Goal: Book appointment/travel/reservation

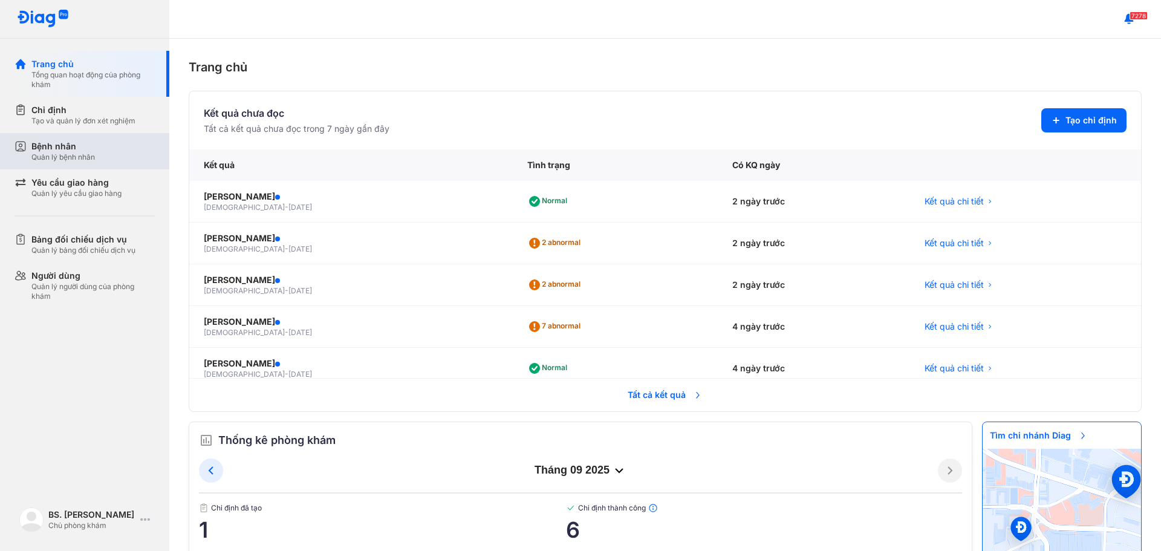
click at [57, 152] on div "Bệnh nhân" at bounding box center [63, 146] width 64 height 12
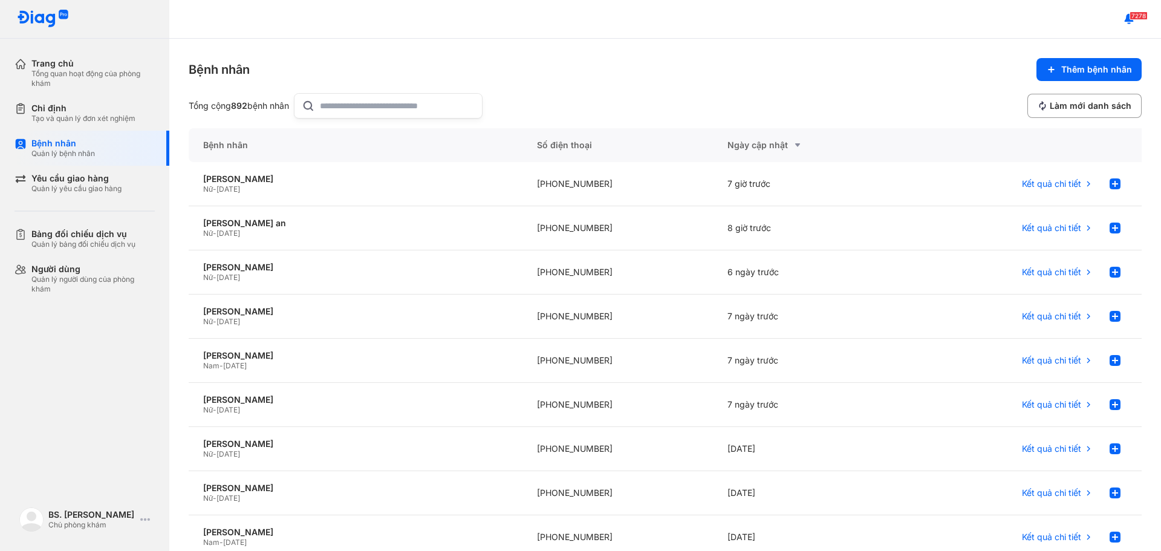
click at [313, 97] on div at bounding box center [388, 105] width 189 height 25
click at [320, 97] on input "text" at bounding box center [397, 106] width 155 height 24
click at [336, 100] on input "text" at bounding box center [397, 106] width 155 height 24
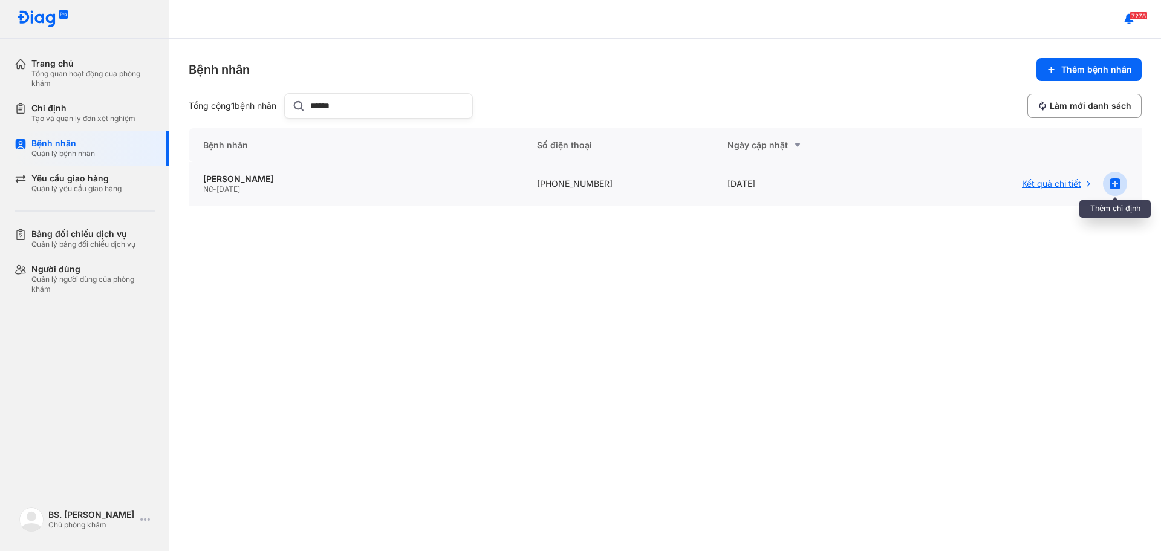
type input "******"
click at [1115, 181] on use at bounding box center [1115, 183] width 11 height 11
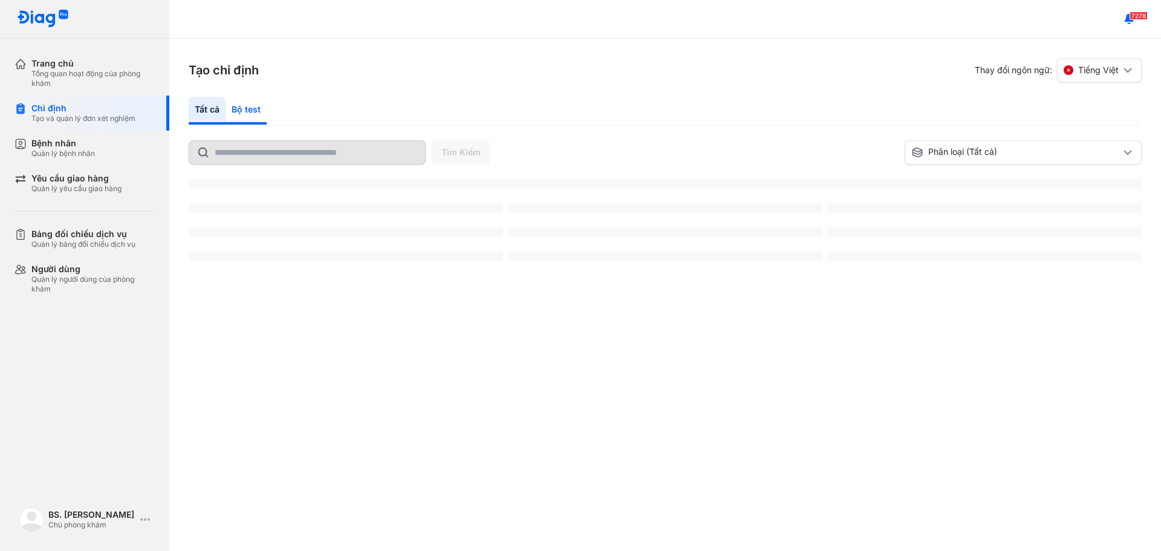
click at [244, 109] on div "Bộ test" at bounding box center [246, 111] width 41 height 28
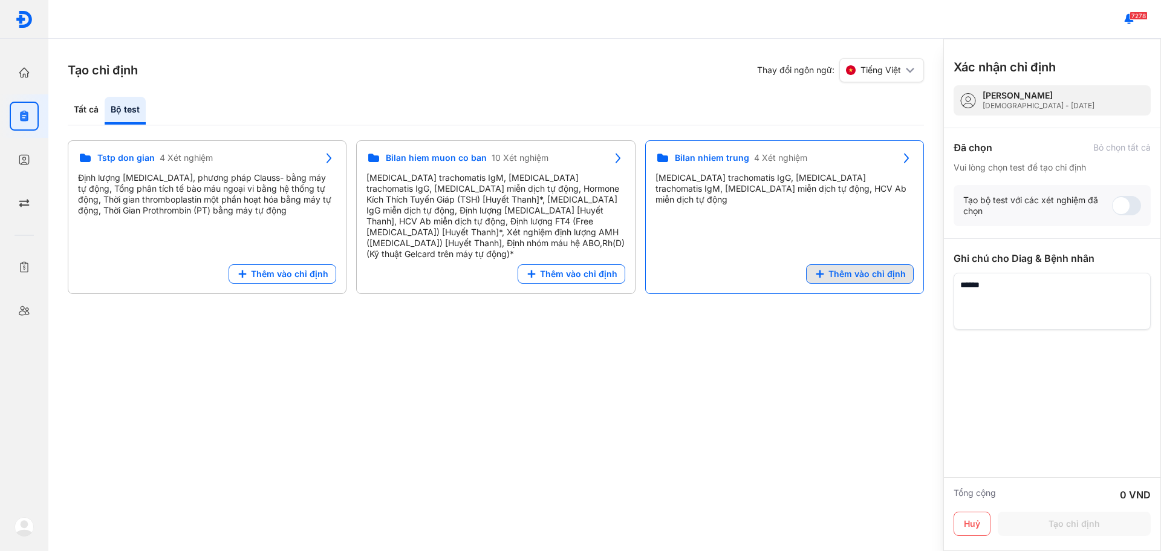
click at [848, 264] on button "Thêm vào chỉ định" at bounding box center [860, 273] width 108 height 19
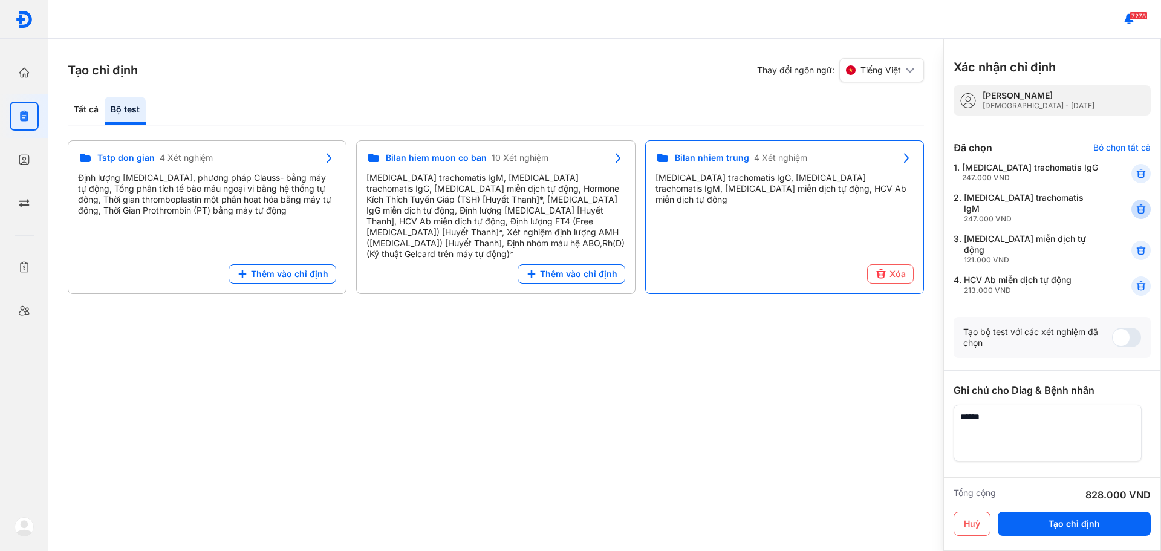
click at [1139, 204] on div at bounding box center [1141, 209] width 19 height 19
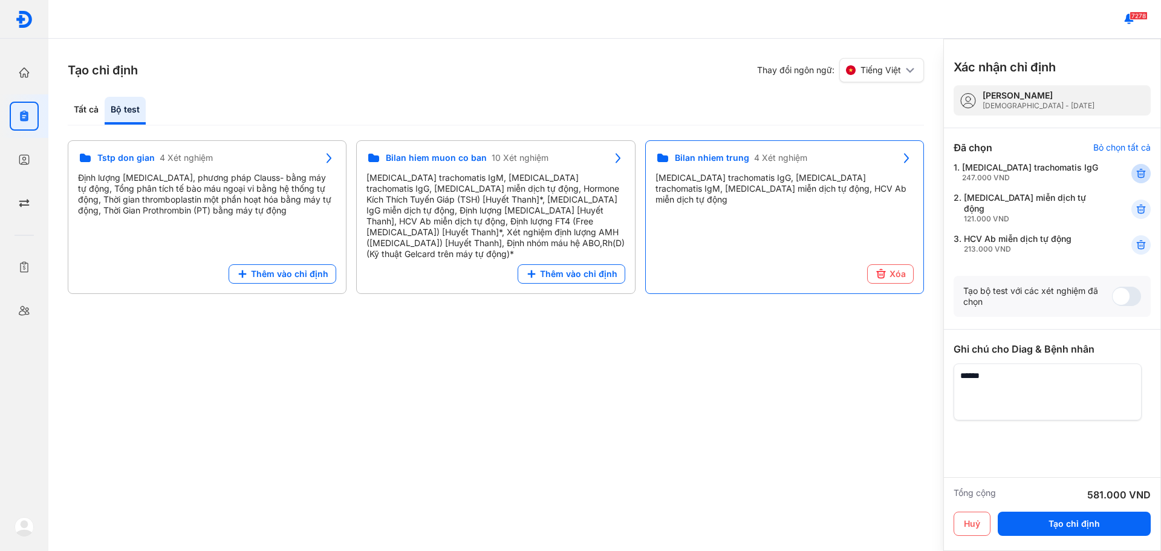
click at [1137, 175] on icon at bounding box center [1141, 174] width 12 height 12
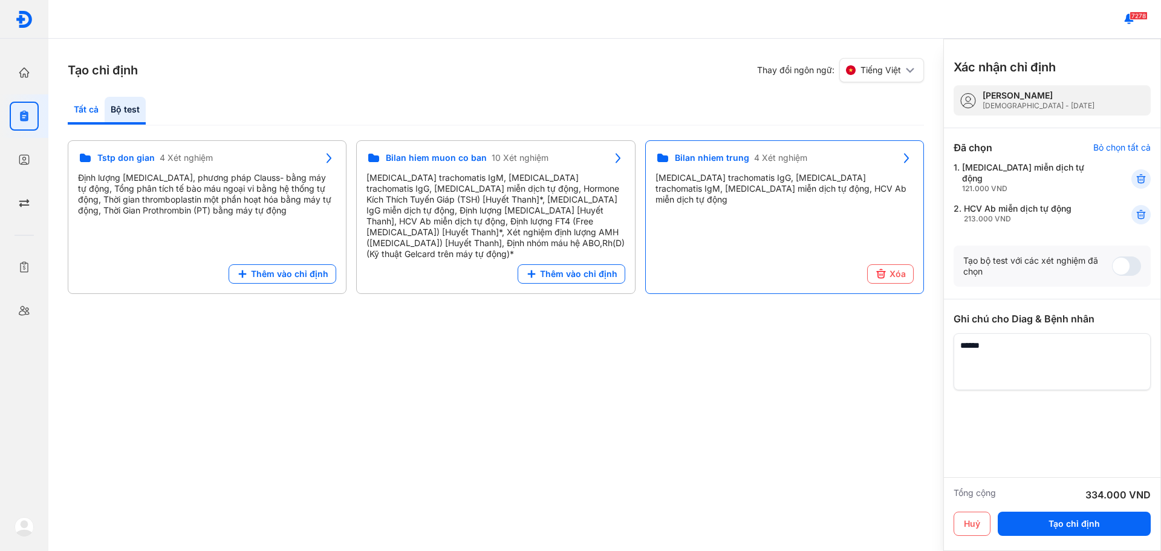
click at [90, 106] on div "Tất cả" at bounding box center [86, 111] width 37 height 28
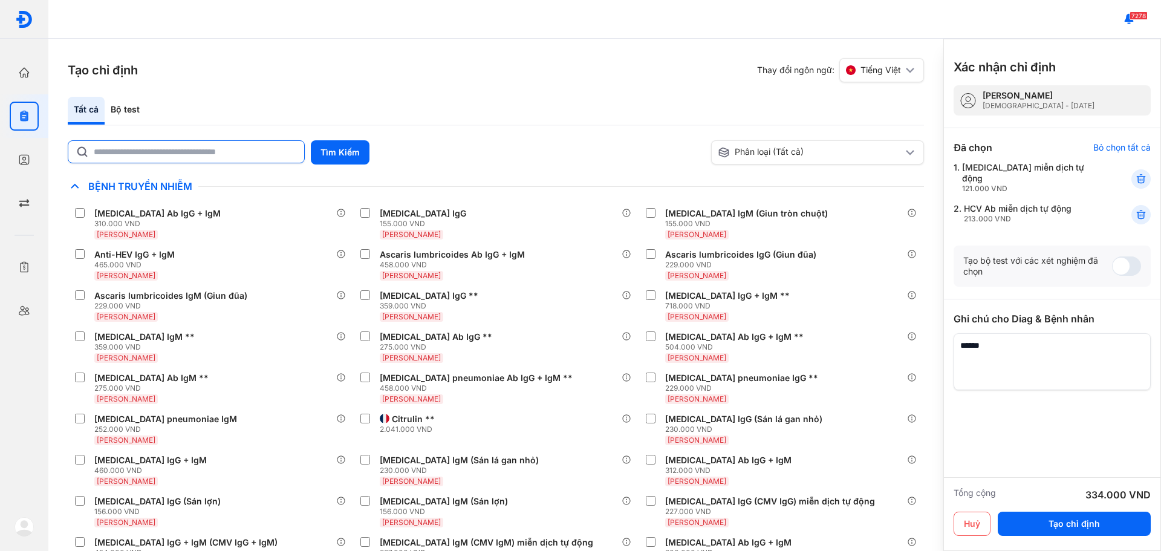
click at [137, 151] on input "text" at bounding box center [195, 152] width 203 height 22
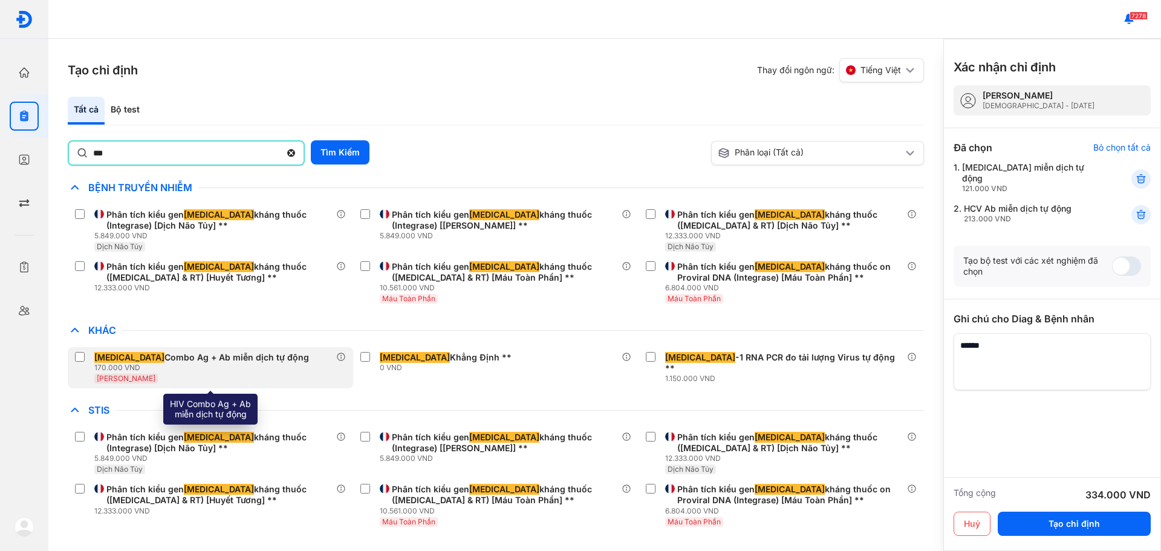
click at [210, 354] on div "HIV Combo Ag + Ab miễn dịch tự động" at bounding box center [201, 357] width 215 height 11
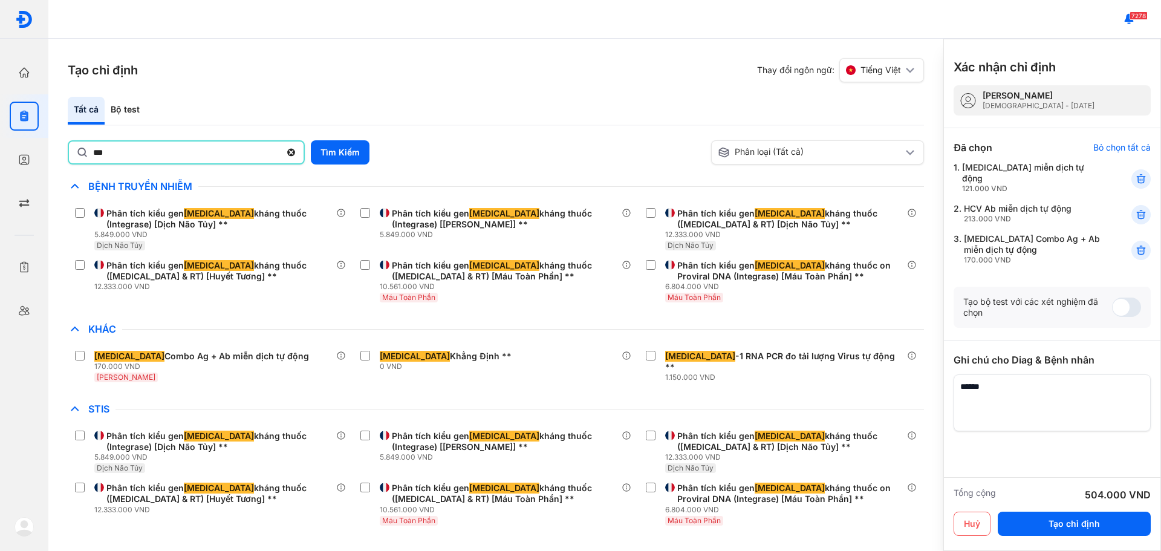
click at [236, 158] on input "***" at bounding box center [187, 153] width 188 height 22
type input "*****"
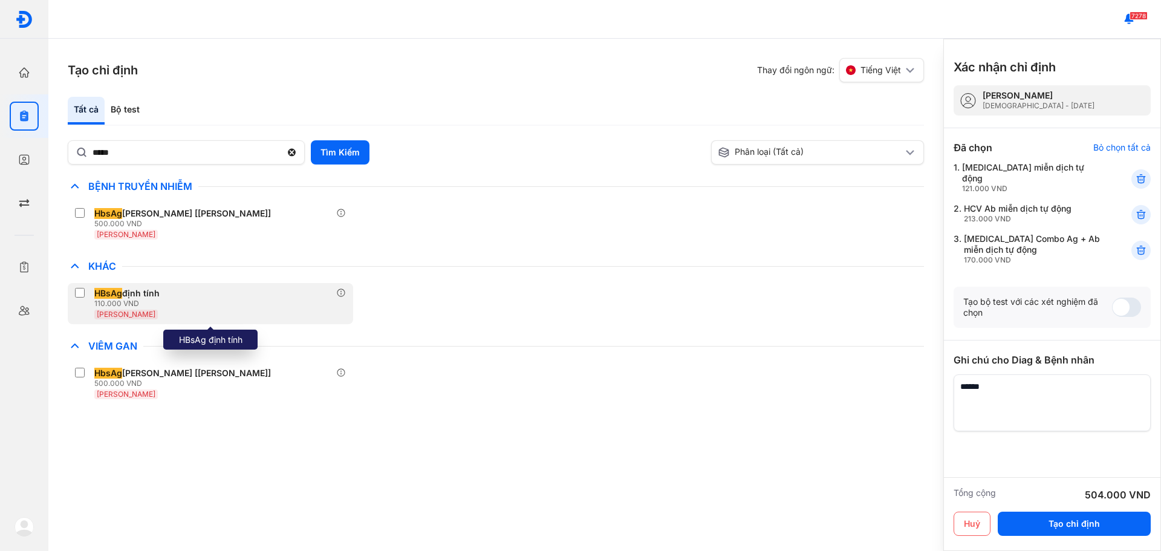
click at [100, 292] on span "HBsAg" at bounding box center [108, 293] width 28 height 11
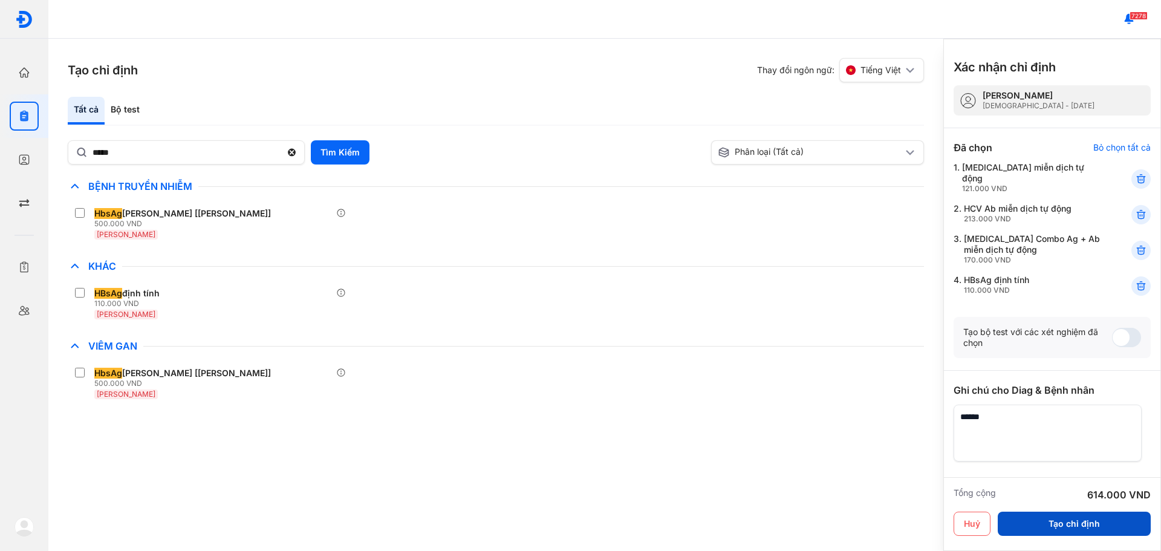
click at [1083, 526] on button "Tạo chỉ định" at bounding box center [1074, 524] width 153 height 24
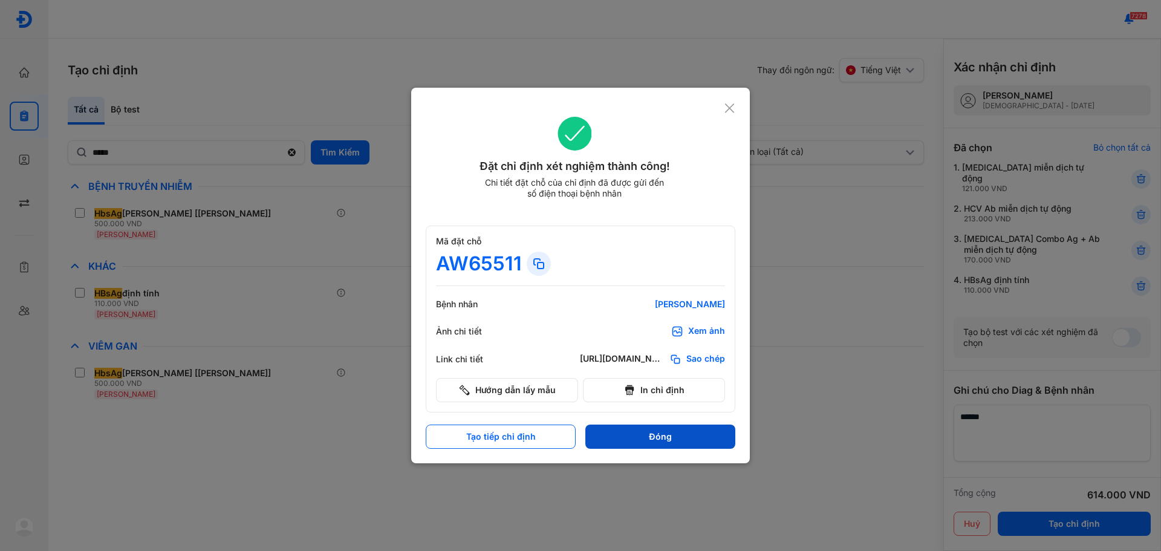
click at [645, 437] on button "Đóng" at bounding box center [660, 437] width 150 height 24
